Goal: Task Accomplishment & Management: Complete application form

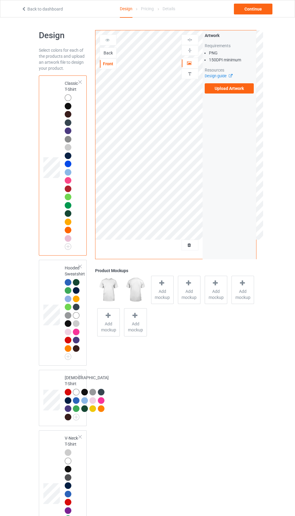
click at [111, 57] on div "Back" at bounding box center [108, 53] width 17 height 11
click at [110, 58] on div "Back" at bounding box center [108, 53] width 17 height 11
click at [109, 61] on div "Front" at bounding box center [108, 64] width 16 height 6
click at [113, 58] on div "Back" at bounding box center [108, 53] width 17 height 11
click at [228, 88] on label "Upload Artwork" at bounding box center [228, 88] width 49 height 10
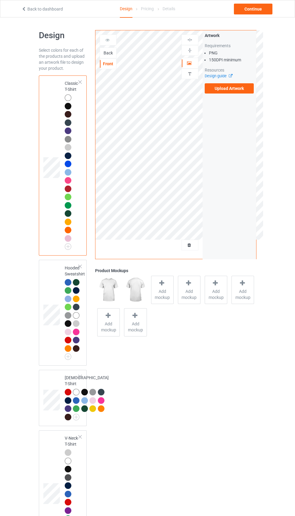
click at [0, 0] on input "Upload Artwork" at bounding box center [0, 0] width 0 height 0
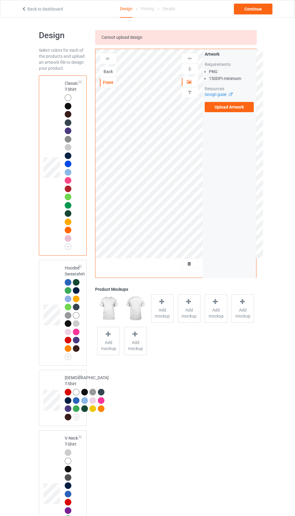
click at [225, 106] on label "Upload Artwork" at bounding box center [228, 107] width 49 height 10
click at [0, 0] on input "Upload Artwork" at bounding box center [0, 0] width 0 height 0
click at [112, 74] on div "Back" at bounding box center [108, 72] width 16 height 6
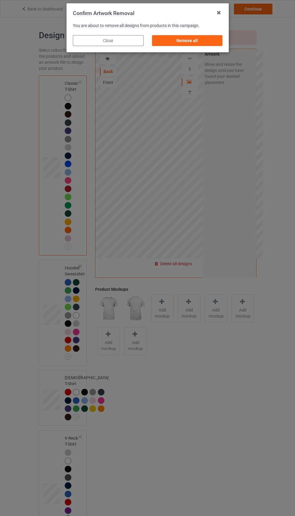
click at [192, 41] on div "Remove all" at bounding box center [187, 40] width 71 height 11
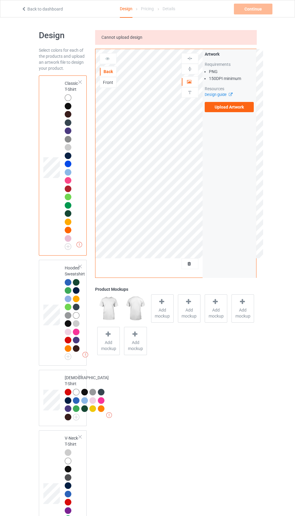
click at [105, 86] on div "Front" at bounding box center [108, 82] width 17 height 11
click at [107, 84] on div "Front" at bounding box center [108, 82] width 16 height 6
click at [224, 107] on label "Upload Artwork" at bounding box center [228, 107] width 49 height 10
click at [0, 0] on input "Upload Artwork" at bounding box center [0, 0] width 0 height 0
click at [48, 424] on td at bounding box center [52, 397] width 18 height 51
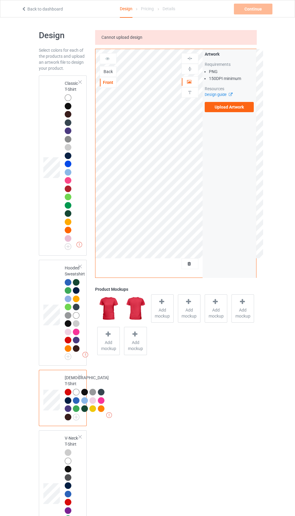
click at [232, 104] on label "Upload Artwork" at bounding box center [228, 107] width 49 height 10
click at [0, 0] on input "Upload Artwork" at bounding box center [0, 0] width 0 height 0
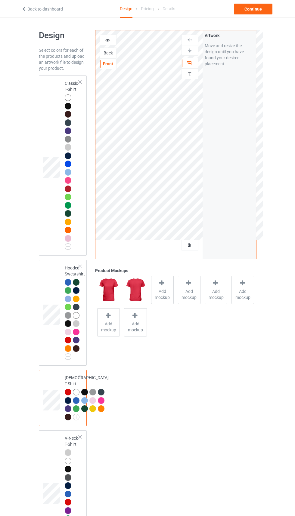
click at [46, 219] on td at bounding box center [52, 165] width 18 height 175
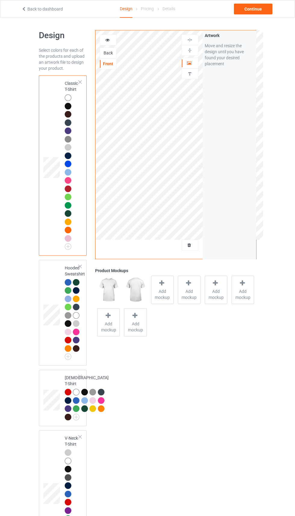
click at [109, 57] on div "Back" at bounding box center [108, 53] width 17 height 11
click at [262, 6] on div "Continue" at bounding box center [253, 9] width 38 height 11
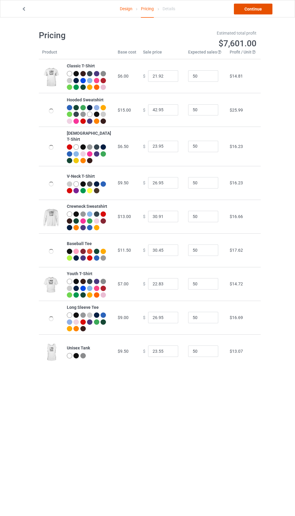
click at [261, 10] on link "Continue" at bounding box center [253, 9] width 38 height 11
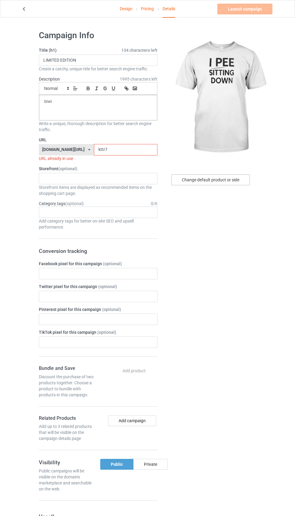
click at [222, 180] on div "Change default product or side" at bounding box center [210, 179] width 78 height 11
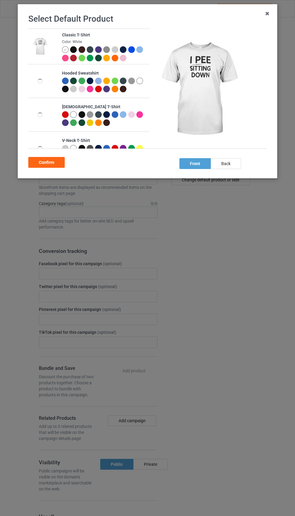
click at [115, 61] on div at bounding box center [115, 58] width 7 height 7
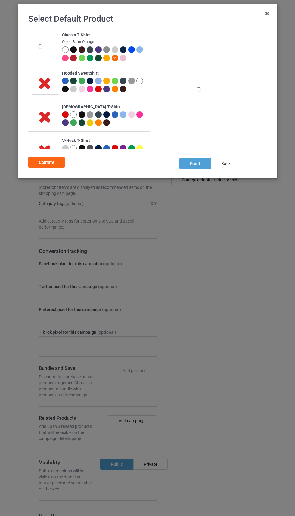
click at [226, 164] on div "back" at bounding box center [226, 163] width 30 height 11
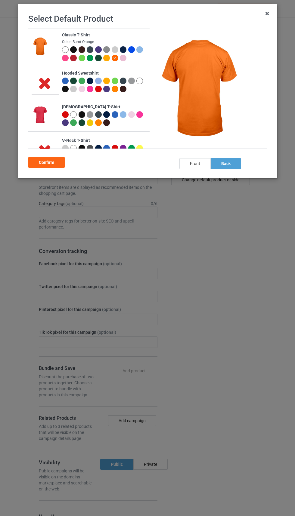
click at [187, 166] on div "front" at bounding box center [194, 163] width 31 height 11
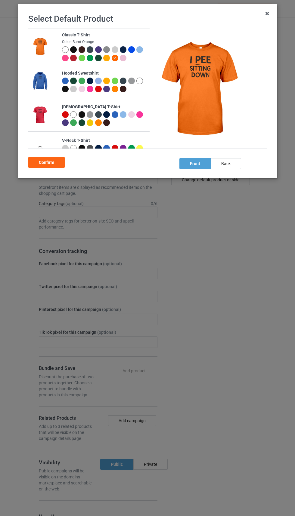
click at [227, 164] on div "back" at bounding box center [226, 163] width 30 height 11
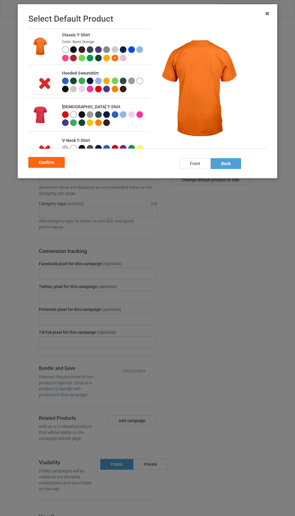
click at [190, 165] on div "front" at bounding box center [194, 163] width 31 height 11
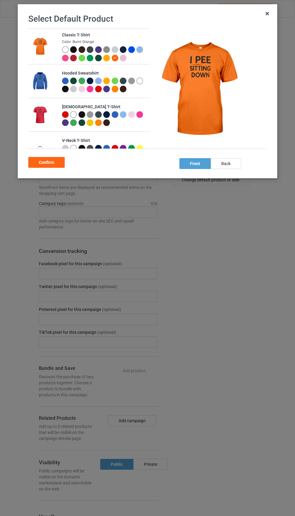
click at [50, 168] on div "Confirm" at bounding box center [46, 162] width 36 height 11
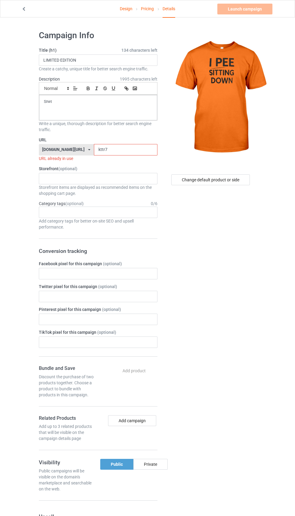
click at [128, 151] on input "kttr7" at bounding box center [125, 149] width 63 height 11
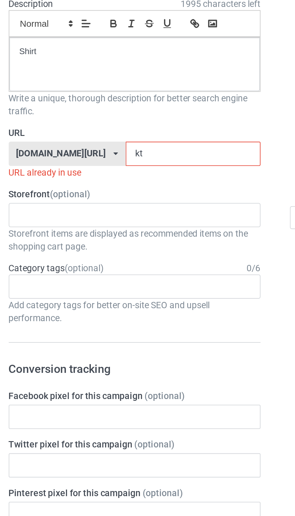
type input "k"
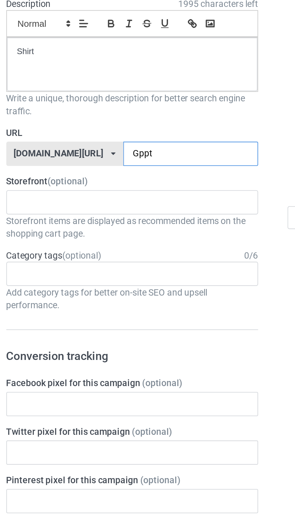
type input "Gppt6"
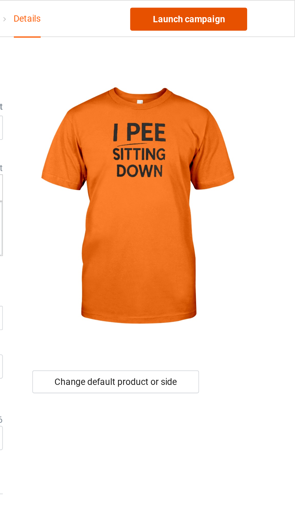
click at [253, 11] on link "Launch campaign" at bounding box center [244, 9] width 55 height 11
